Goal: Task Accomplishment & Management: Complete application form

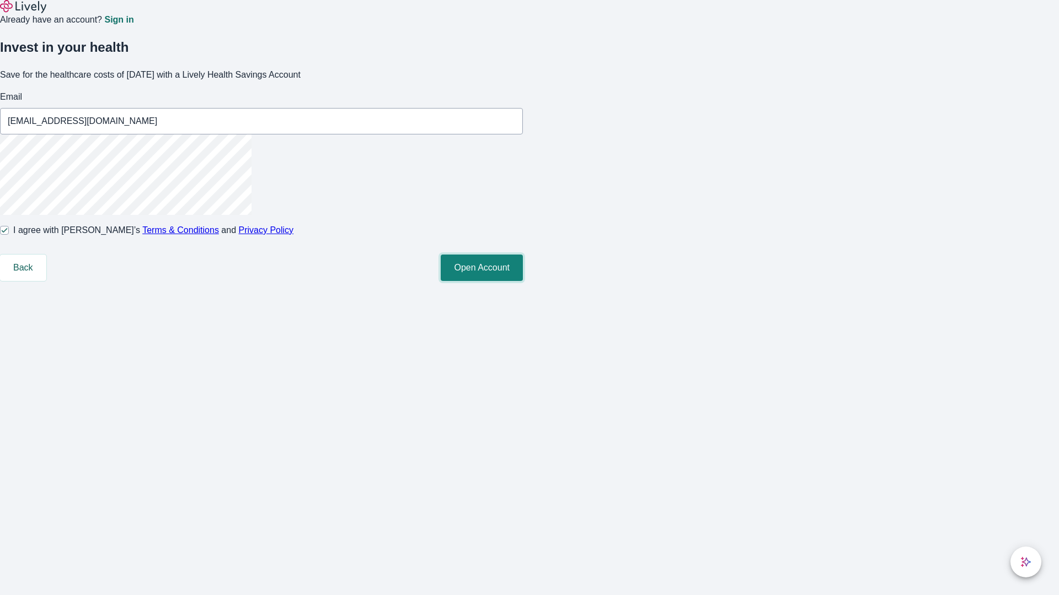
click at [523, 281] on button "Open Account" at bounding box center [482, 268] width 82 height 26
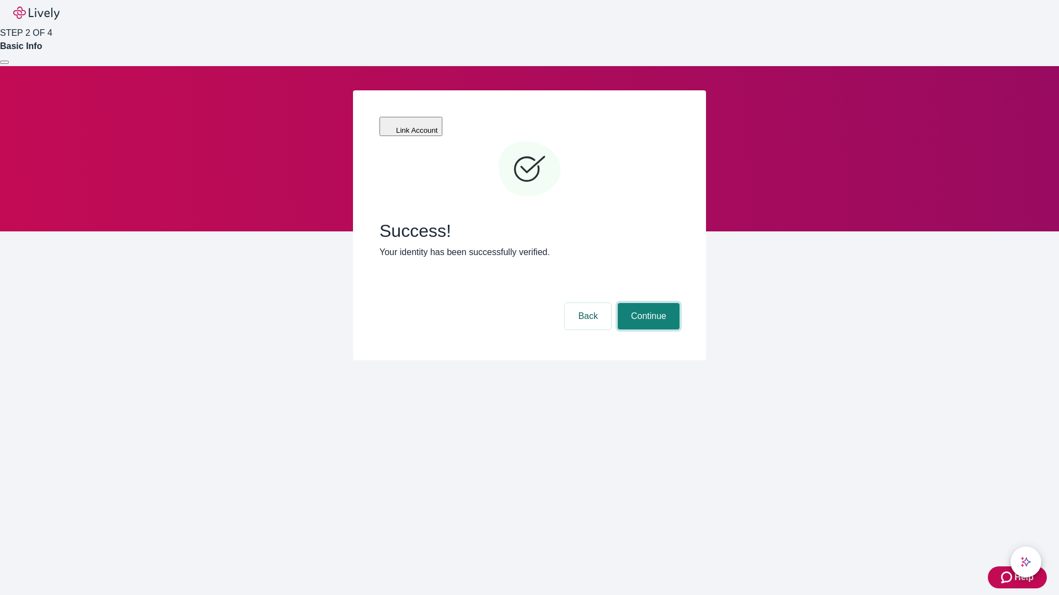
click at [647, 303] on button "Continue" at bounding box center [649, 316] width 62 height 26
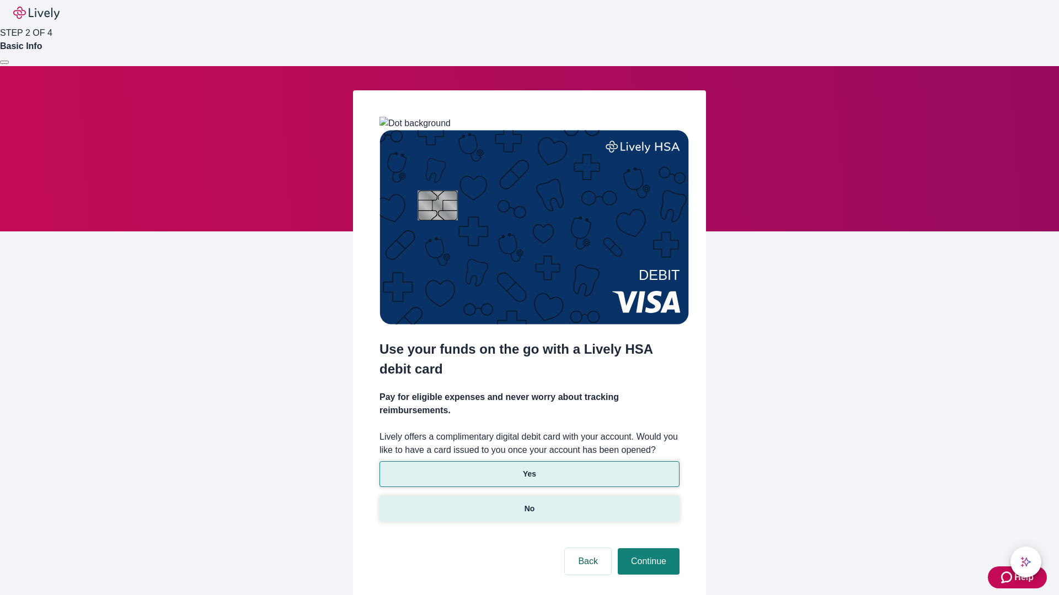
click at [529, 503] on p "No" at bounding box center [529, 509] width 10 height 12
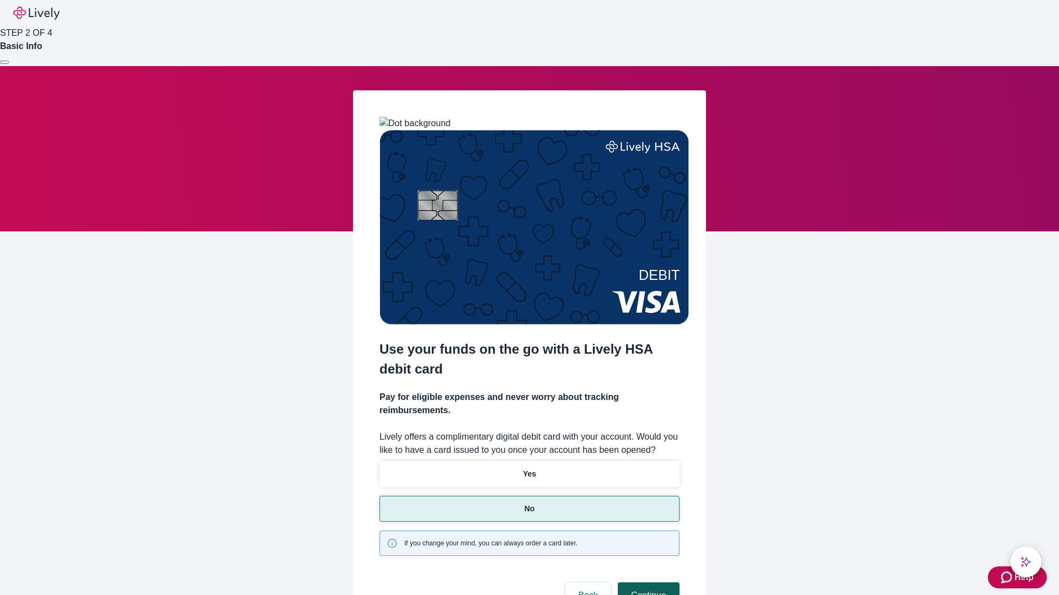
click at [647, 583] on button "Continue" at bounding box center [649, 596] width 62 height 26
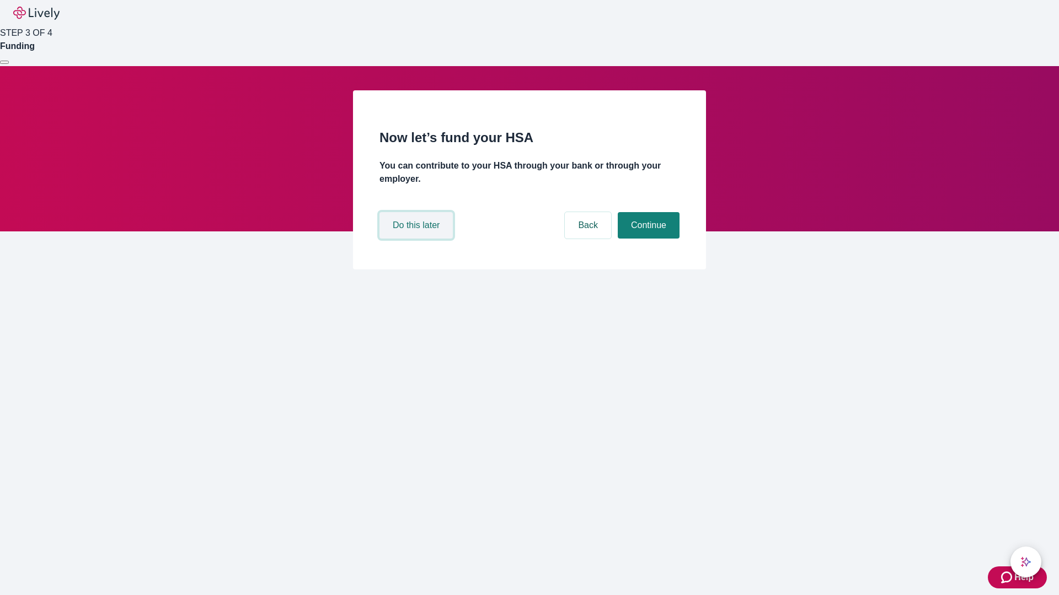
click at [417, 239] on button "Do this later" at bounding box center [415, 225] width 73 height 26
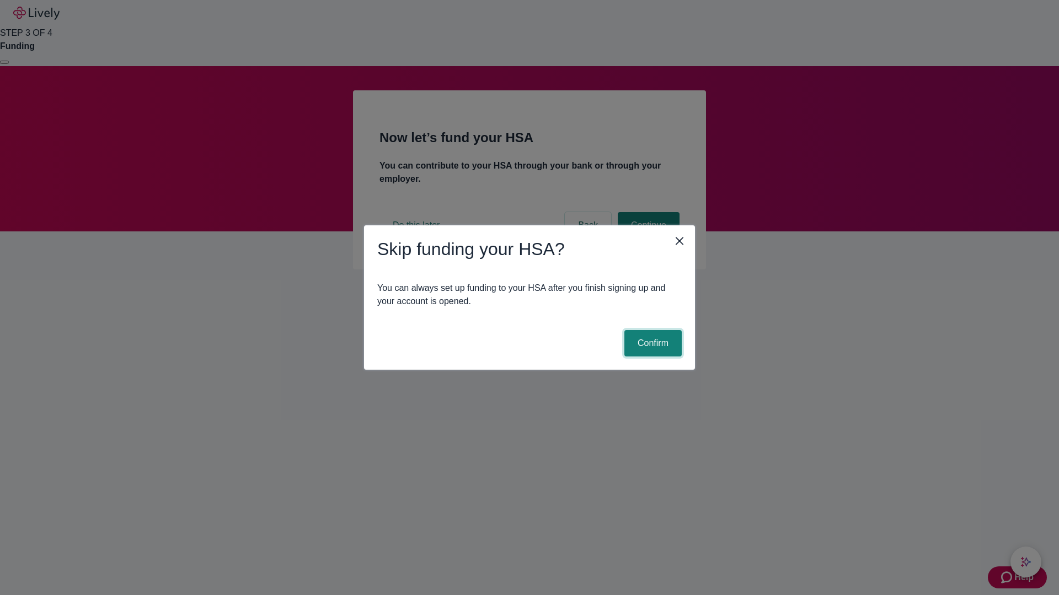
click at [651, 343] on button "Confirm" at bounding box center [652, 343] width 57 height 26
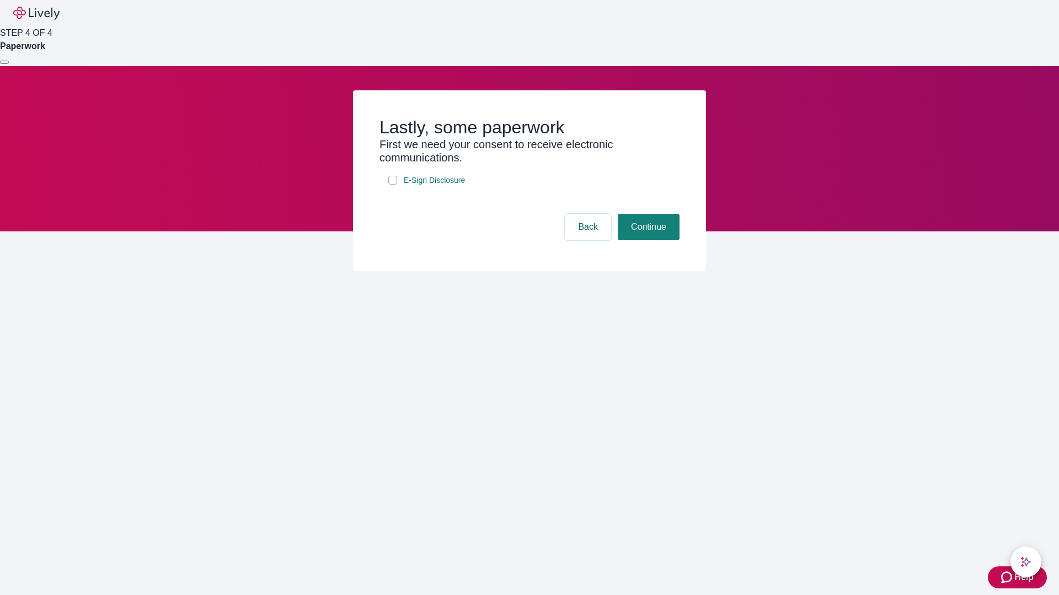
click at [393, 185] on input "E-Sign Disclosure" at bounding box center [392, 180] width 9 height 9
checkbox input "true"
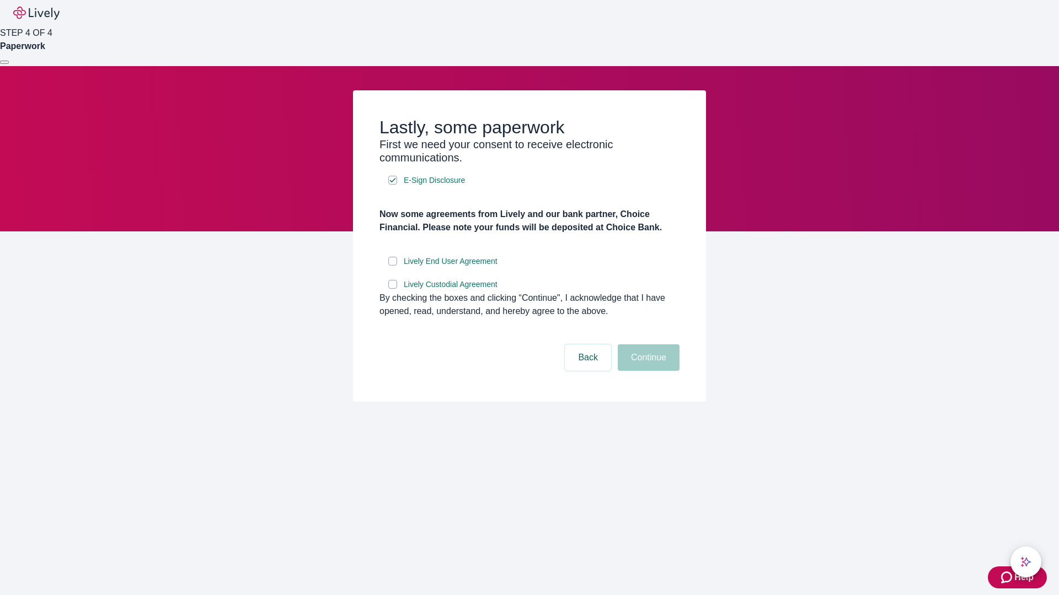
click at [393, 266] on input "Lively End User Agreement" at bounding box center [392, 261] width 9 height 9
checkbox input "true"
click at [393, 289] on input "Lively Custodial Agreement" at bounding box center [392, 284] width 9 height 9
checkbox input "true"
click at [647, 371] on button "Continue" at bounding box center [649, 358] width 62 height 26
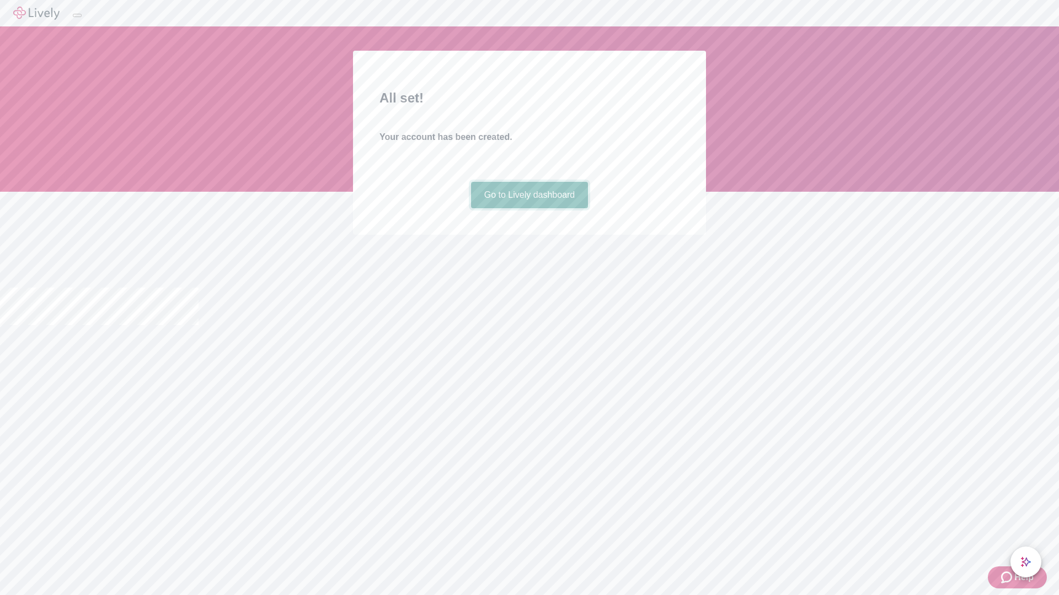
click at [529, 208] on link "Go to Lively dashboard" at bounding box center [529, 195] width 117 height 26
